Goal: Task Accomplishment & Management: Complete application form

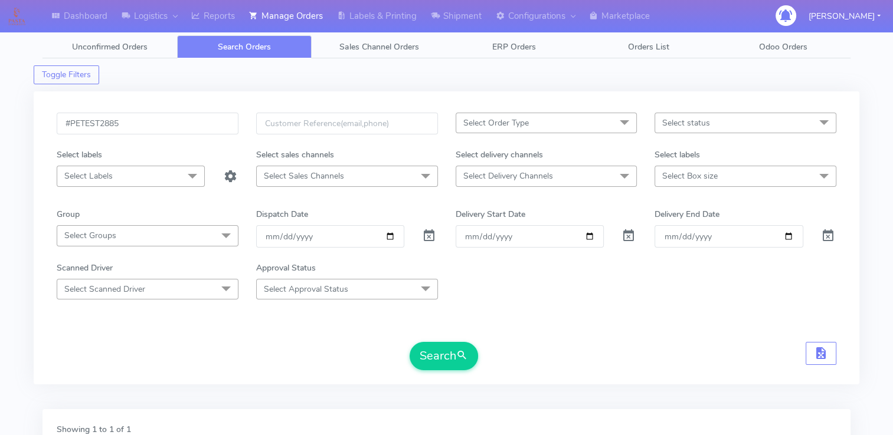
click at [192, 316] on form "#PETEST2885 Select Order Type Select All MEALS ATAVI One Off Pasta Club Gift Ki…" at bounding box center [447, 242] width 780 height 258
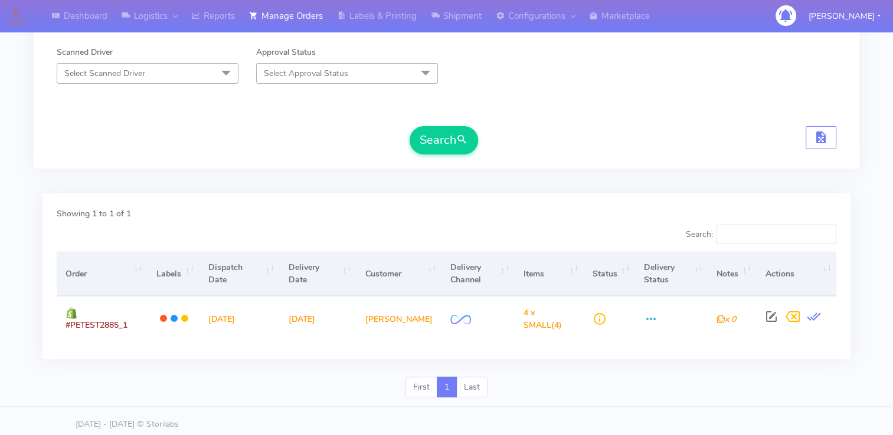
scroll to position [157, 0]
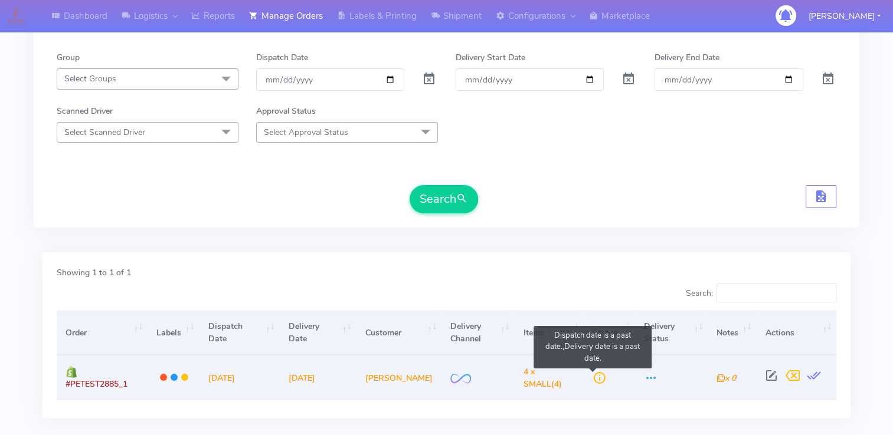
click at [595, 376] on span at bounding box center [599, 380] width 14 height 11
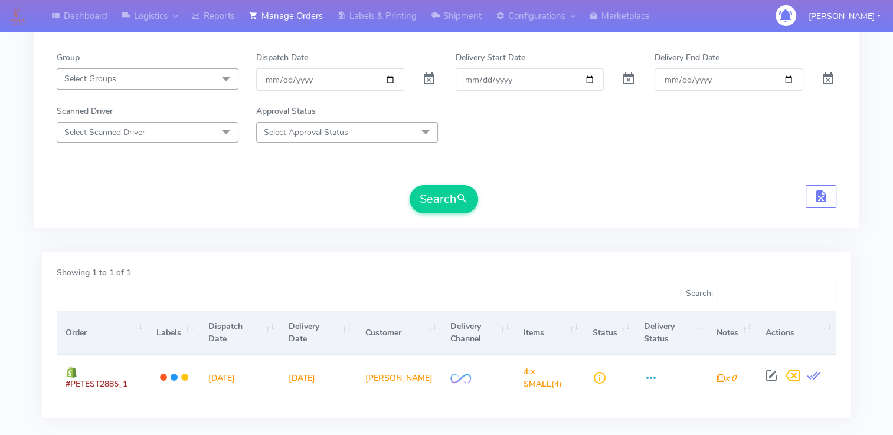
click at [595, 353] on th "Status" at bounding box center [608, 333] width 51 height 44
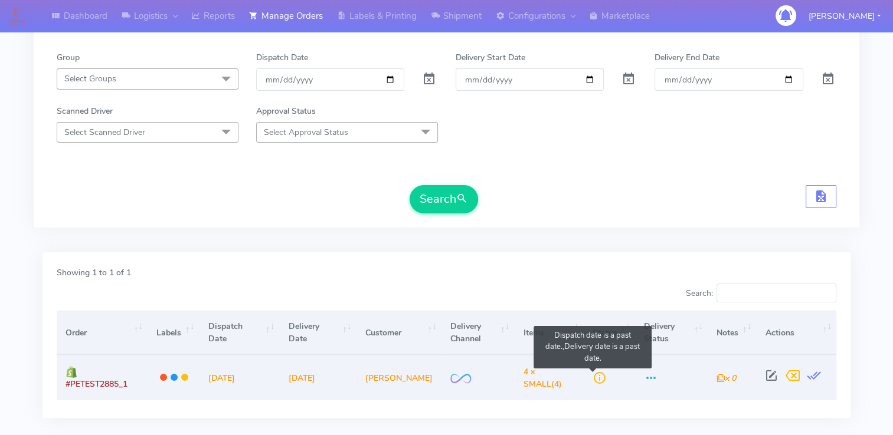
click at [592, 375] on span at bounding box center [599, 380] width 14 height 11
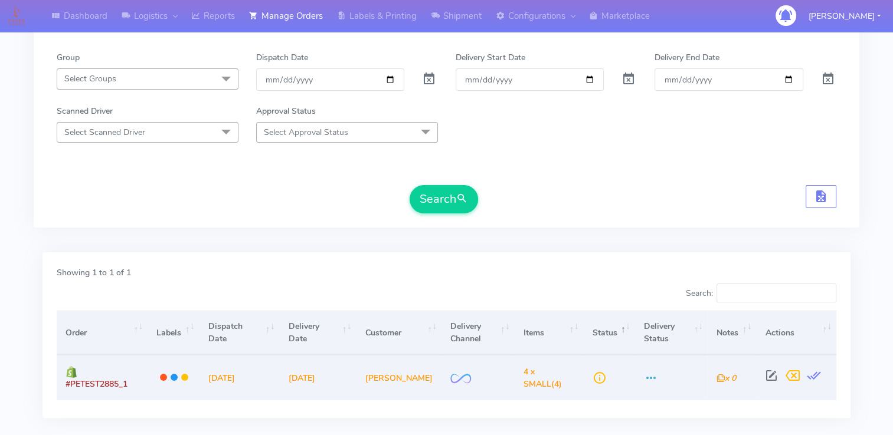
click at [570, 360] on td "4 x SMALL (4)" at bounding box center [548, 377] width 69 height 45
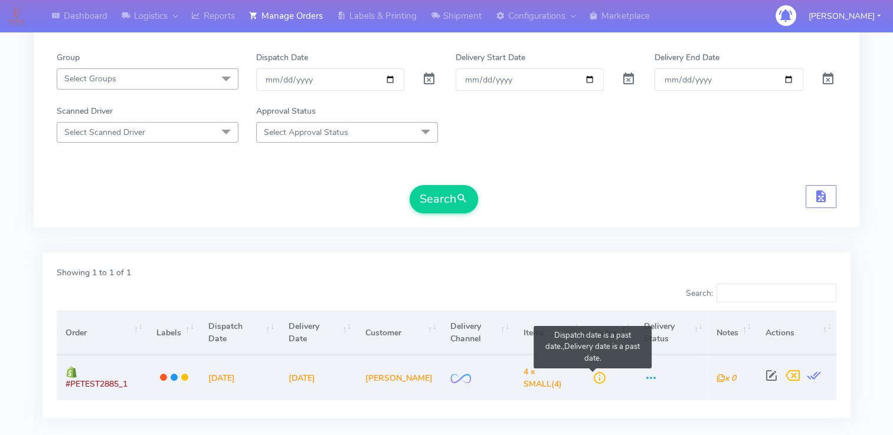
click at [592, 379] on span at bounding box center [599, 380] width 14 height 11
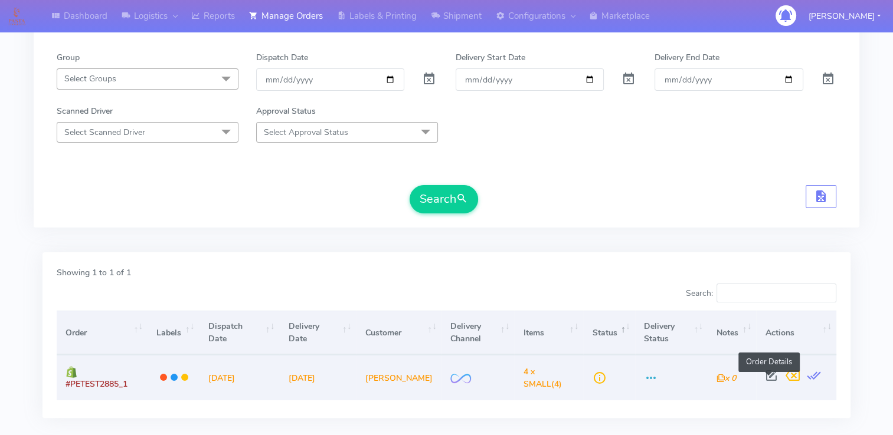
click at [769, 378] on span at bounding box center [770, 378] width 21 height 11
select select "2"
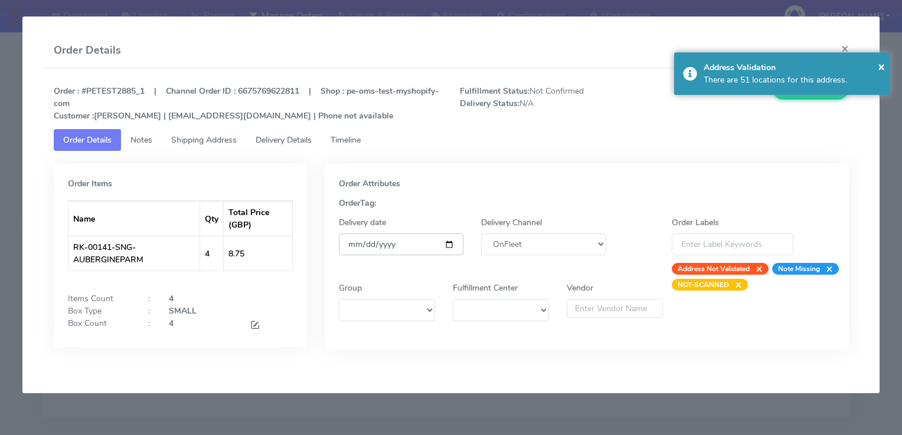
click at [452, 247] on input "[DATE]" at bounding box center [401, 245] width 125 height 22
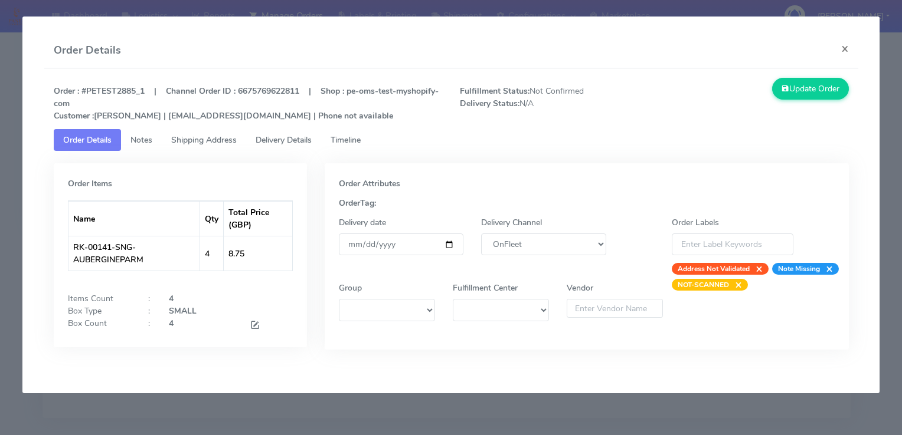
click at [549, 358] on div "Order Attributes OrderTag: Delivery date [DATE] Delivery Channel DHL OnFleet Ro…" at bounding box center [587, 265] width 542 height 204
click at [843, 53] on button "×" at bounding box center [844, 48] width 27 height 31
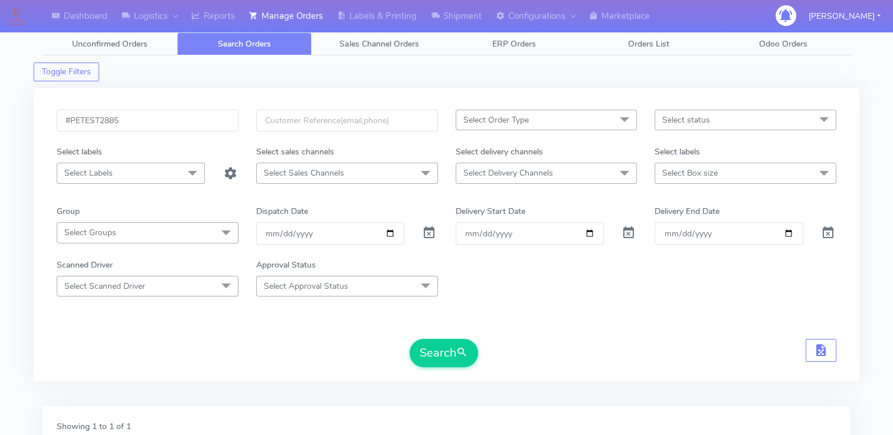
scroll to position [0, 0]
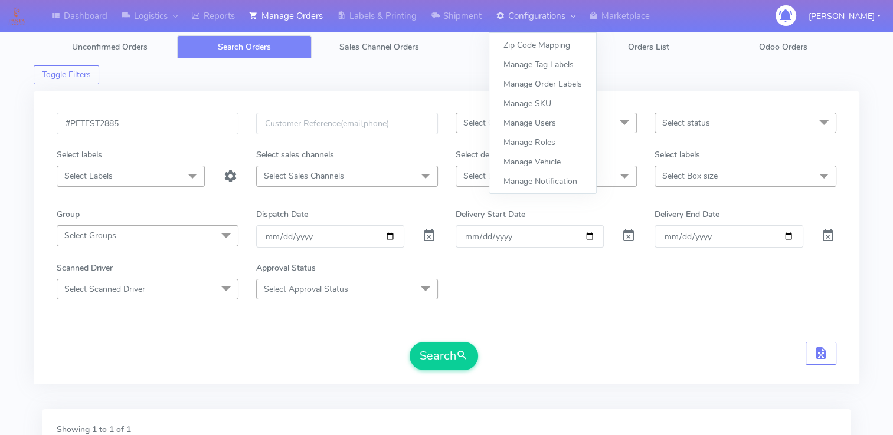
click at [519, 15] on link "Configurations" at bounding box center [535, 16] width 93 height 32
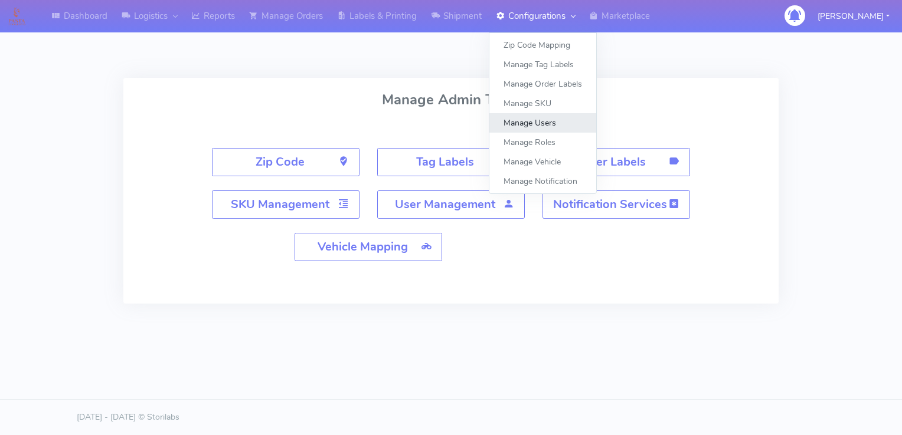
click at [549, 123] on link "Manage Users" at bounding box center [542, 122] width 107 height 19
select select "A"
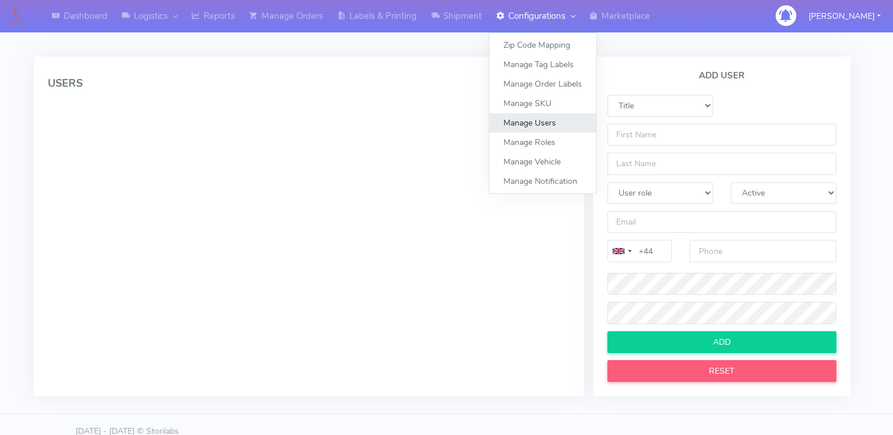
select select
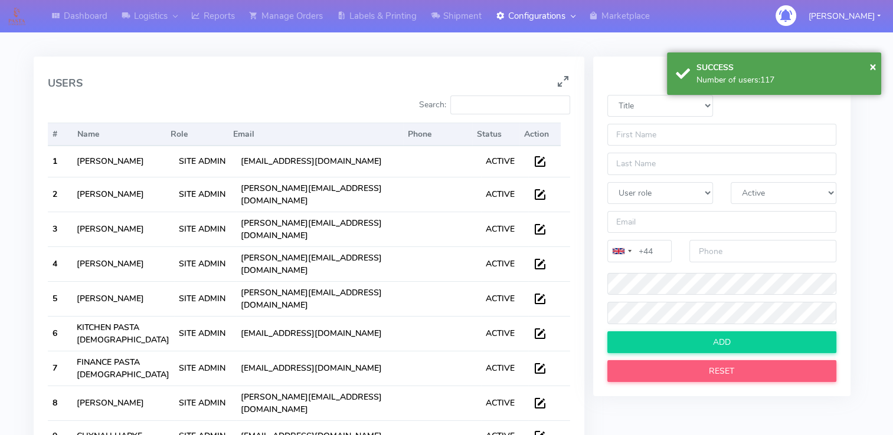
click at [647, 43] on div "USERS Search: # Name Role Email Phone Status Action # Name Role Email Phone Sta…" at bounding box center [446, 267] width 808 height 493
click at [660, 97] on select "Title Mr Ms [PERSON_NAME] Mrs [PERSON_NAME]" at bounding box center [660, 106] width 106 height 22
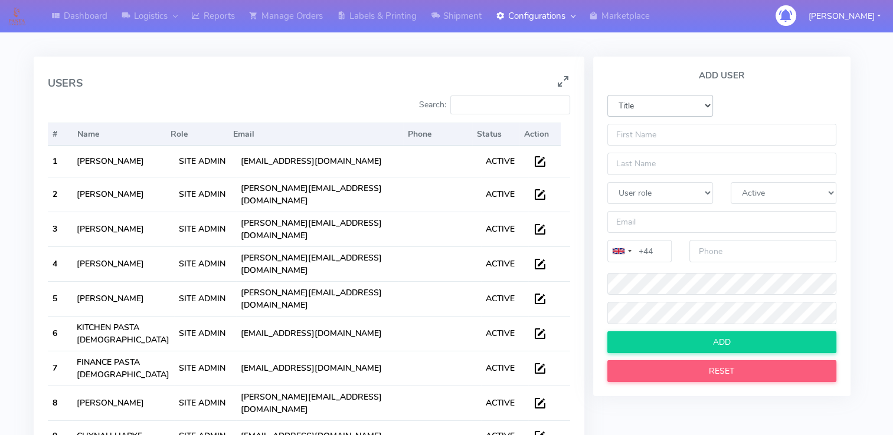
select select "Ms"
click at [607, 95] on select "Title Mr Ms [PERSON_NAME] Mrs [PERSON_NAME]" at bounding box center [660, 106] width 106 height 22
click at [644, 134] on input "text" at bounding box center [721, 135] width 229 height 22
click at [653, 104] on select "Title Mr Ms [PERSON_NAME] Mrs [PERSON_NAME]" at bounding box center [660, 106] width 106 height 22
click at [745, 106] on div "Title Mr Ms [PERSON_NAME] Mrs [PERSON_NAME]" at bounding box center [721, 109] width 247 height 29
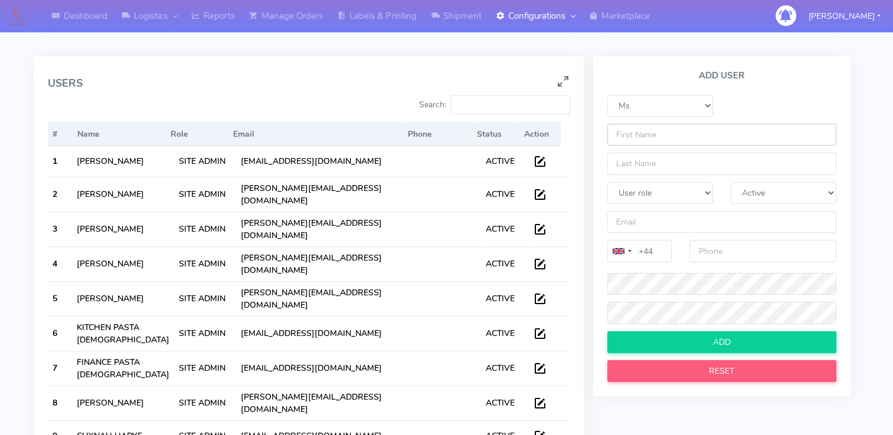
click at [675, 138] on input "text" at bounding box center [721, 135] width 229 height 22
type input "Minu"
click at [674, 156] on input "text" at bounding box center [721, 164] width 229 height 22
type input "Madhu"
click at [669, 192] on select "User role Site Admin Quality Controller Super User User Management Driver Label…" at bounding box center [660, 193] width 106 height 22
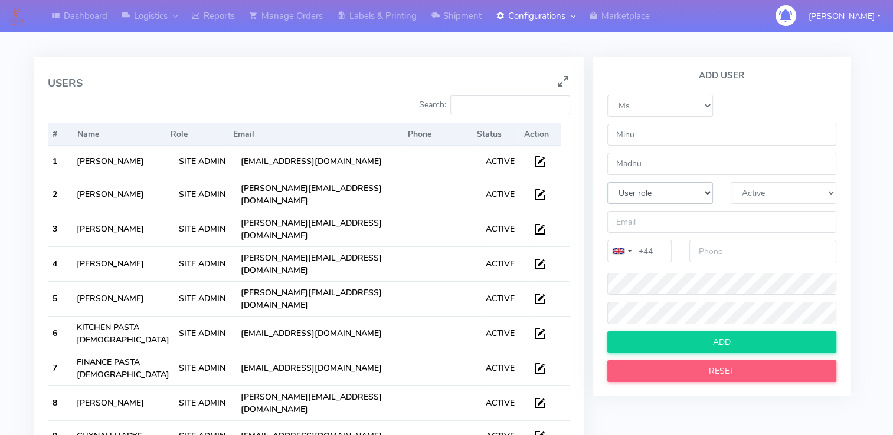
select select "SA"
click at [607, 182] on select "User role Site Admin Quality Controller Super User User Management Driver Label…" at bounding box center [660, 193] width 106 height 22
click at [782, 191] on select "User Status Active Inactive" at bounding box center [784, 193] width 106 height 22
click at [731, 182] on select "User Status Active Inactive" at bounding box center [784, 193] width 106 height 22
click at [673, 222] on input "email" at bounding box center [721, 222] width 229 height 22
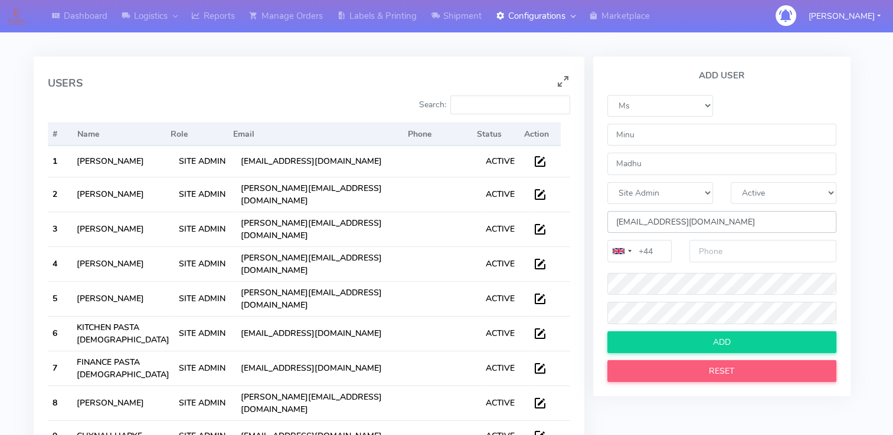
click at [697, 225] on input "[EMAIL_ADDRESS][DOMAIN_NAME]" at bounding box center [721, 222] width 229 height 22
drag, startPoint x: 699, startPoint y: 225, endPoint x: 614, endPoint y: 226, distance: 84.4
click at [614, 226] on input "[EMAIL_ADDRESS][DOMAIN_NAME]" at bounding box center [721, 222] width 229 height 22
click at [706, 225] on input "[EMAIL_ADDRESS][DOMAIN_NAME]" at bounding box center [721, 222] width 229 height 22
type input "[EMAIL_ADDRESS][DOMAIN_NAME]"
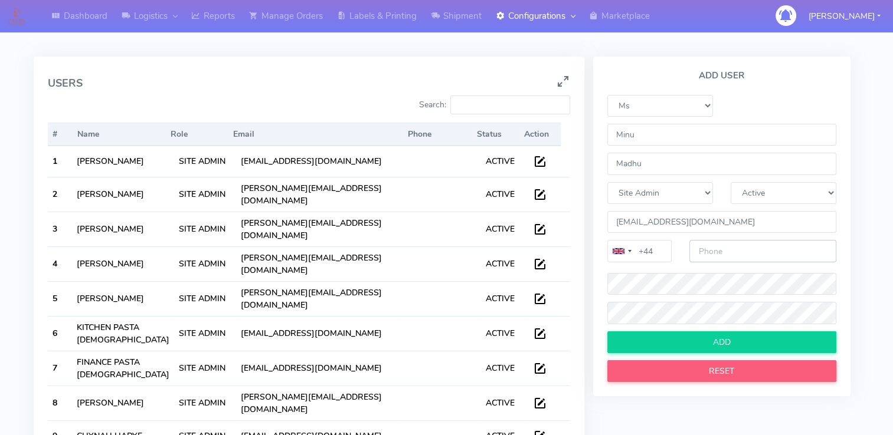
click at [721, 250] on input "number" at bounding box center [762, 251] width 147 height 22
type input "0"
click at [703, 254] on input "9898767898" at bounding box center [762, 251] width 147 height 22
type input "4898767898"
click at [616, 407] on div "ADD USER Title Mr Ms [PERSON_NAME] Mrs Miss [PERSON_NAME] User role Site Admin …" at bounding box center [721, 285] width 275 height 457
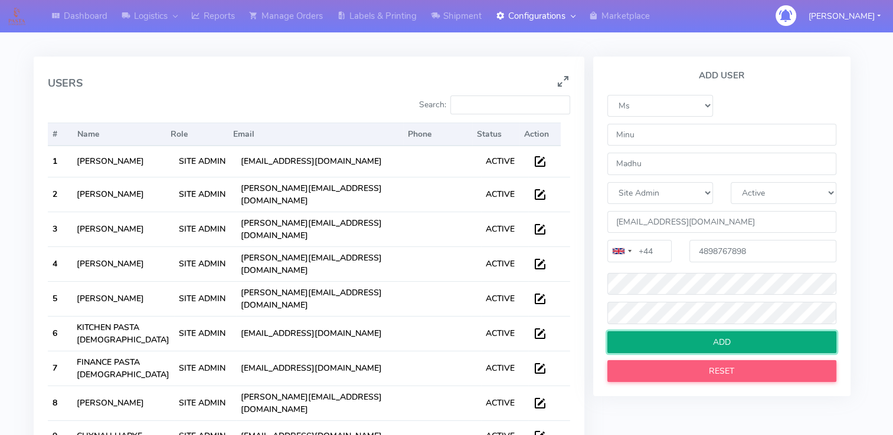
click at [729, 352] on input "ADD" at bounding box center [721, 343] width 229 height 22
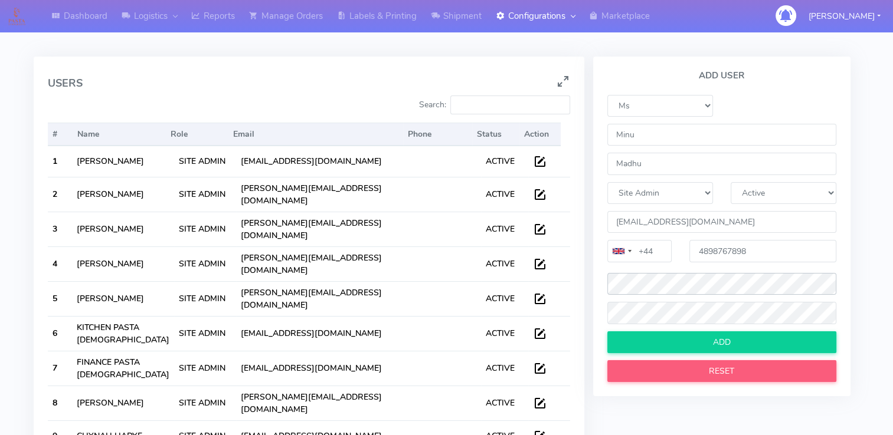
click at [600, 292] on div at bounding box center [721, 286] width 247 height 32
click at [602, 319] on div at bounding box center [721, 316] width 247 height 29
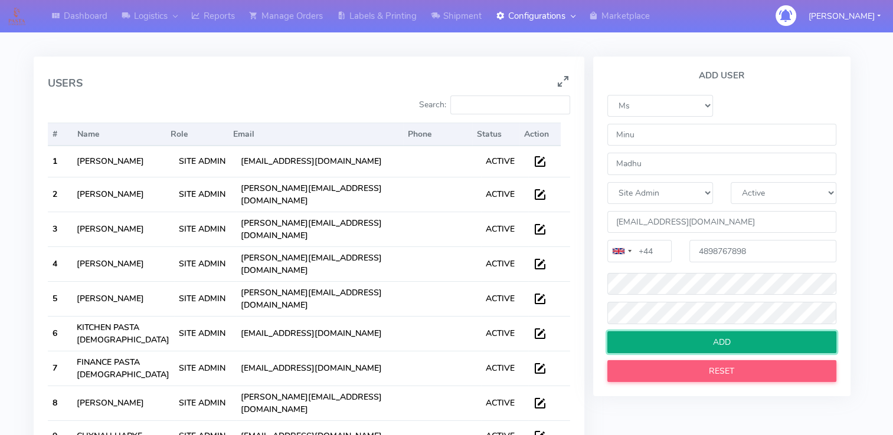
click at [755, 336] on input "ADD" at bounding box center [721, 343] width 229 height 22
select select
select select "A"
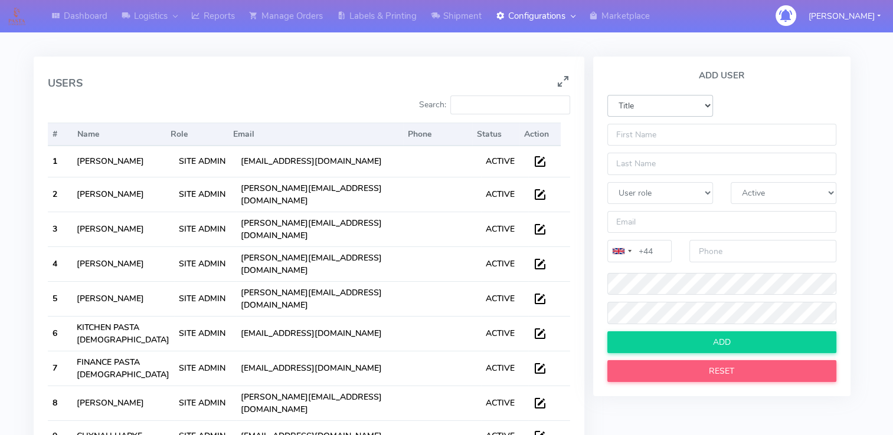
click at [674, 103] on select "Title Mr Ms [PERSON_NAME] Mrs [PERSON_NAME]" at bounding box center [660, 106] width 106 height 22
select select "Ms"
click at [607, 95] on select "Title Mr Ms [PERSON_NAME] Mrs [PERSON_NAME]" at bounding box center [660, 106] width 106 height 22
click at [693, 130] on input "text" at bounding box center [721, 135] width 229 height 22
type input "AAAA"
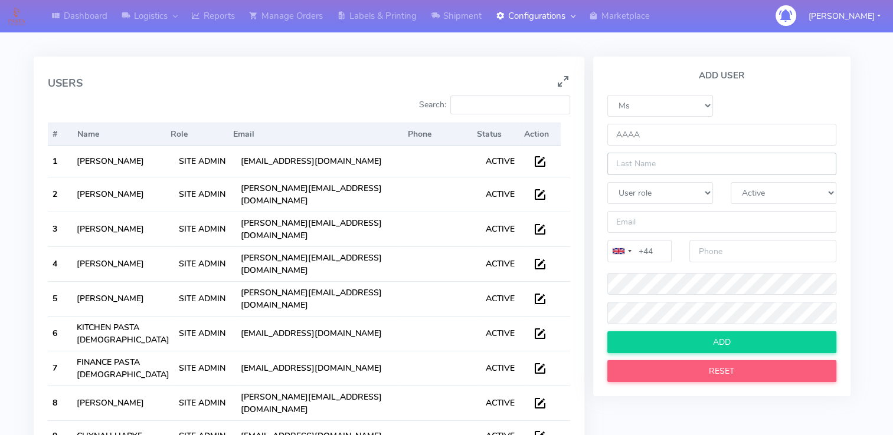
click at [666, 166] on input "text" at bounding box center [721, 164] width 229 height 22
type input "SSSS"
click at [644, 189] on select "User role Site Admin Quality Controller Super User User Management Driver Label…" at bounding box center [660, 193] width 106 height 22
select select "SA"
click at [607, 182] on select "User role Site Admin Quality Controller Super User User Management Driver Label…" at bounding box center [660, 193] width 106 height 22
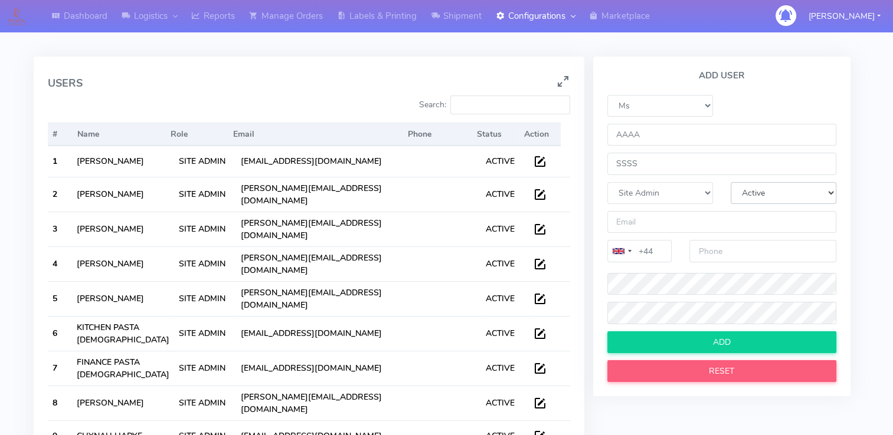
drag, startPoint x: 779, startPoint y: 190, endPoint x: 772, endPoint y: 197, distance: 9.2
click at [779, 190] on select "User Status Active Inactive" at bounding box center [784, 193] width 106 height 22
click at [731, 182] on select "User Status Active Inactive" at bounding box center [784, 193] width 106 height 22
click at [699, 222] on input "email" at bounding box center [721, 222] width 229 height 22
type input "[EMAIL_ADDRESS][DOMAIN_NAME]"
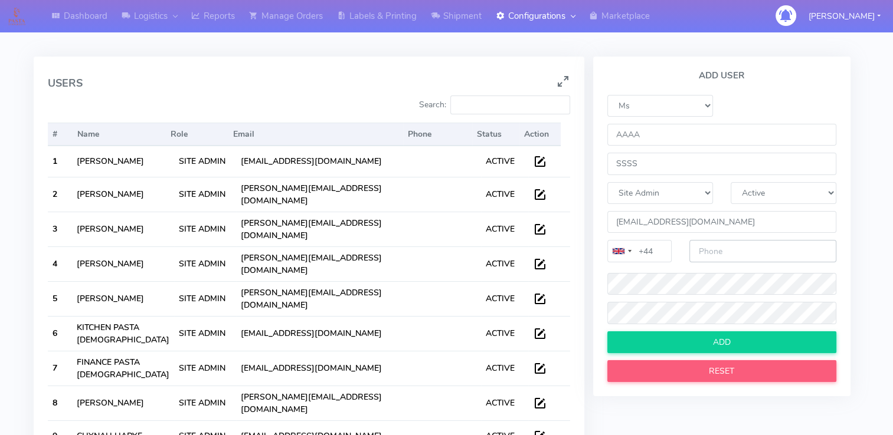
click at [726, 254] on input "number" at bounding box center [762, 251] width 147 height 22
type input "3242432344"
click at [604, 286] on div at bounding box center [721, 286] width 247 height 32
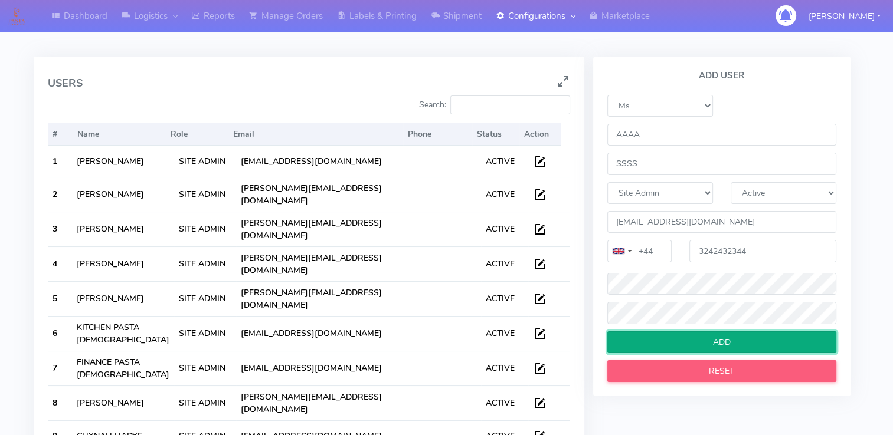
click at [710, 340] on input "ADD" at bounding box center [721, 343] width 229 height 22
select select
select select "A"
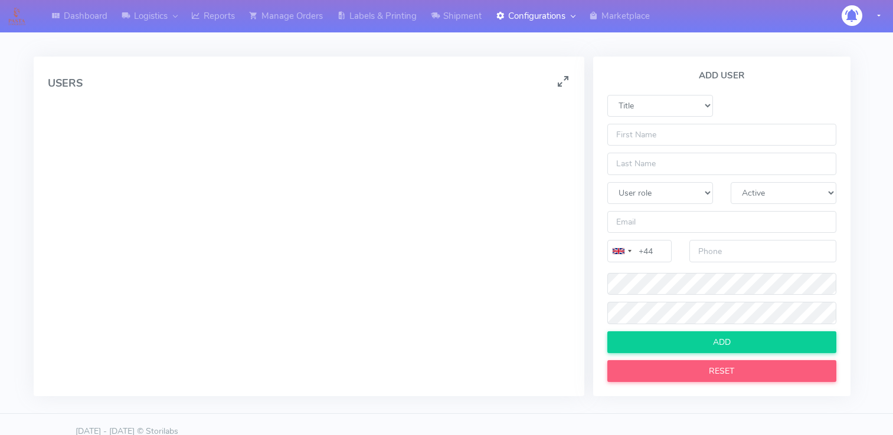
select select "A"
select select
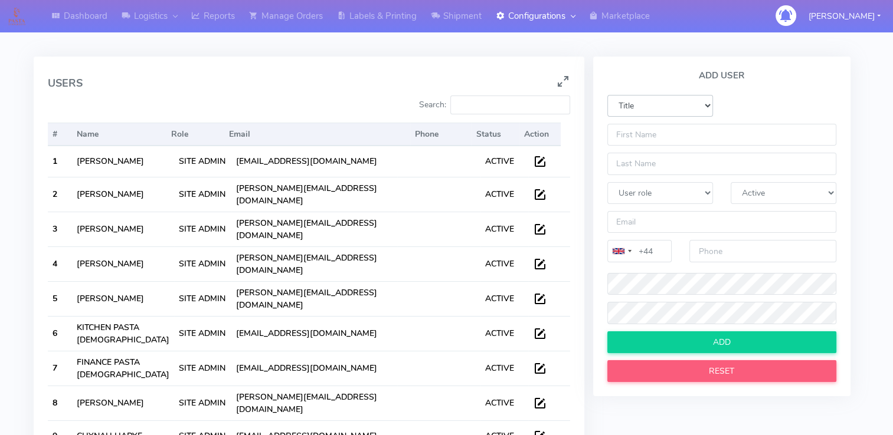
click at [667, 105] on select "Title Mr Ms [PERSON_NAME] Mrs [PERSON_NAME]" at bounding box center [660, 106] width 106 height 22
click at [607, 95] on select "Title Mr Ms [PERSON_NAME] Mrs [PERSON_NAME]" at bounding box center [660, 106] width 106 height 22
click at [654, 100] on select "Title Mr Ms [PERSON_NAME] Mrs [PERSON_NAME]" at bounding box center [660, 106] width 106 height 22
select select "Ms"
click at [607, 95] on select "Title Mr Ms [PERSON_NAME] Mrs [PERSON_NAME]" at bounding box center [660, 106] width 106 height 22
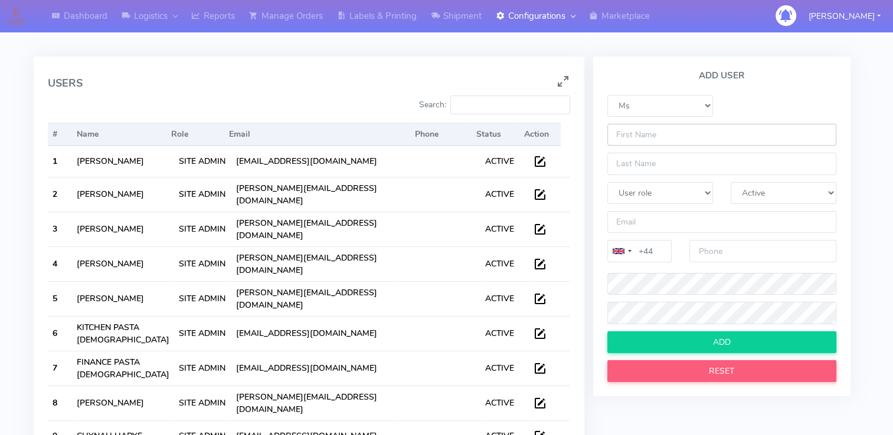
click at [655, 143] on input "text" at bounding box center [721, 135] width 229 height 22
type input "Minu"
type input "Madhu"
type input "[EMAIL_ADDRESS][DOMAIN_NAME]"
type input "4898767898"
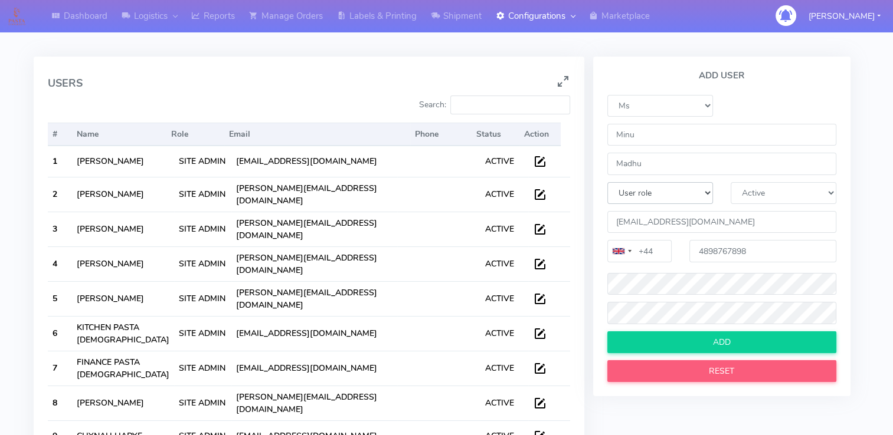
click at [686, 188] on select "User role Site Admin Quality Controller Super User User Management Driver Label…" at bounding box center [660, 193] width 106 height 22
select select "SA"
click at [607, 182] on select "User role Site Admin Quality Controller Super User User Management Driver Label…" at bounding box center [660, 193] width 106 height 22
click at [781, 198] on select "User Status Active Inactive" at bounding box center [784, 193] width 106 height 22
click at [731, 182] on select "User Status Active Inactive" at bounding box center [784, 193] width 106 height 22
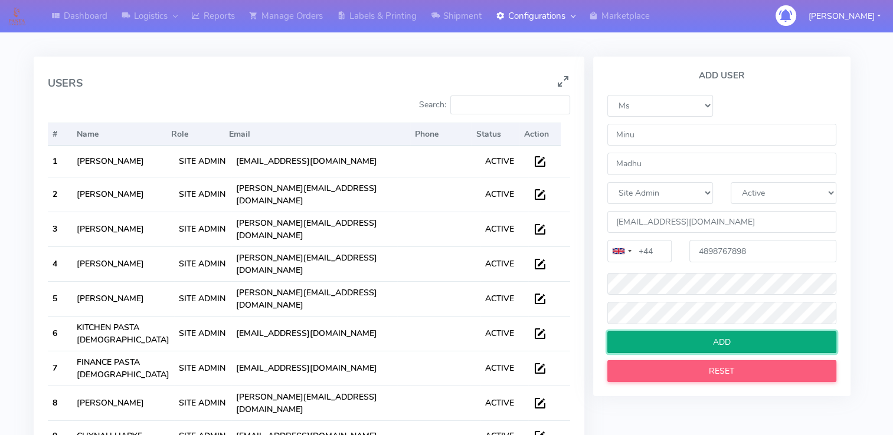
click at [707, 342] on input "ADD" at bounding box center [721, 343] width 229 height 22
select select
select select "A"
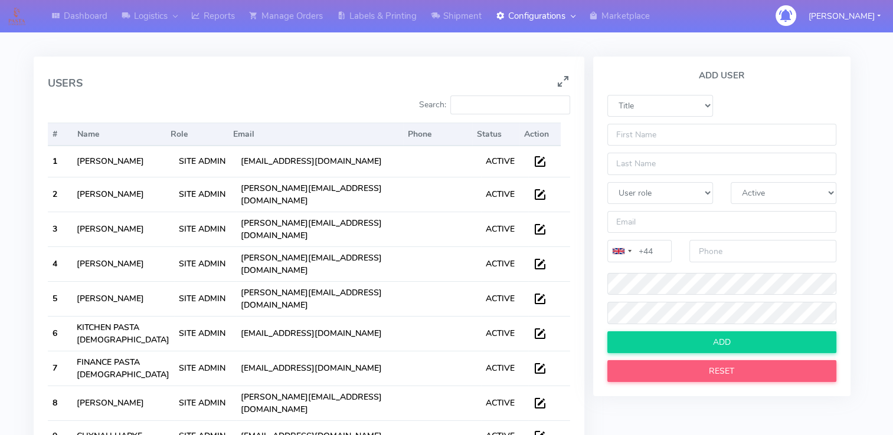
click at [390, 53] on div "USERS Search: # Name Role Email Phone Status Action # Name Role Email Phone Sta…" at bounding box center [446, 267] width 808 height 493
